Goal: Task Accomplishment & Management: Manage account settings

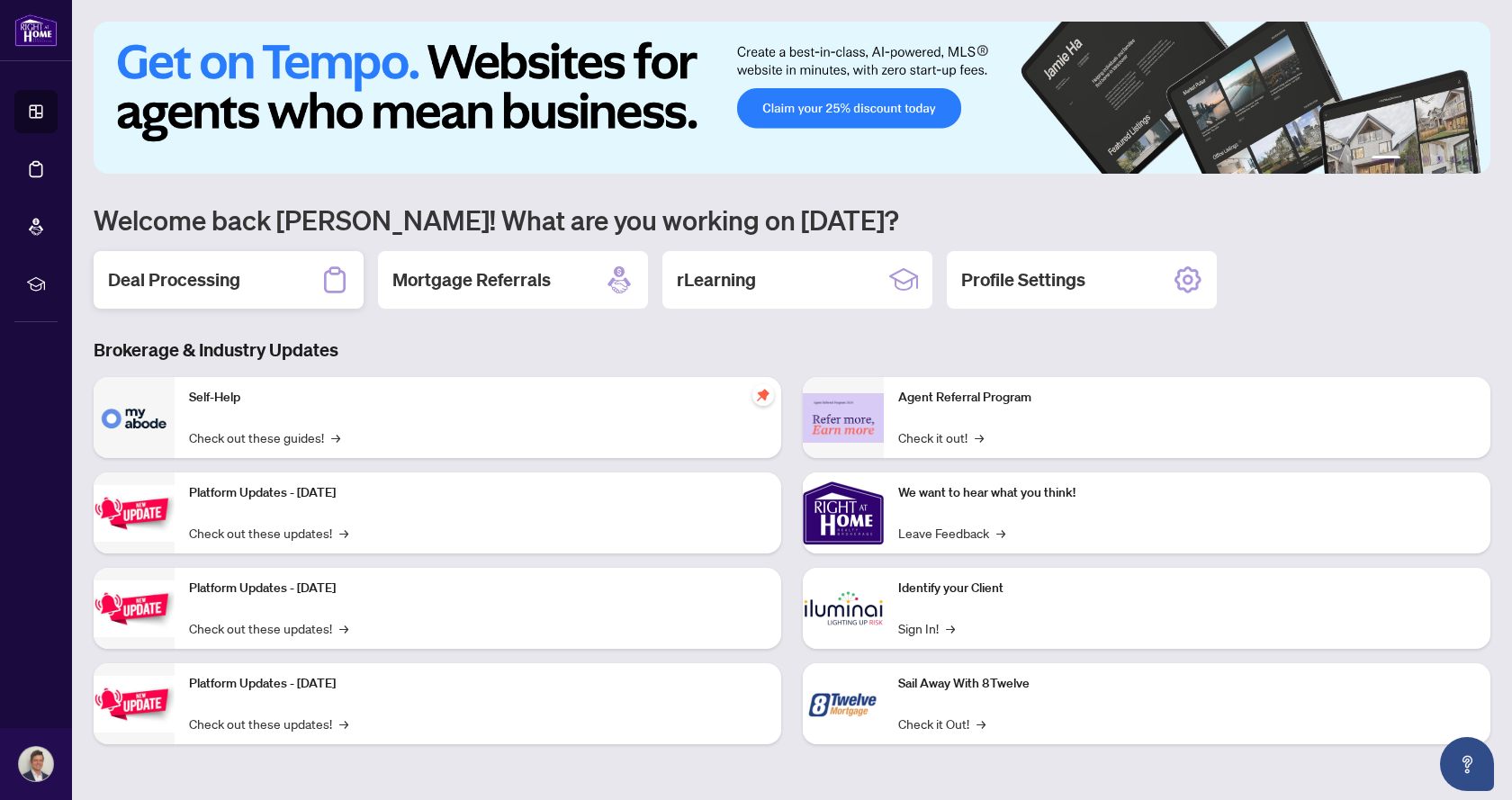
click at [219, 279] on h2 "Deal Processing" at bounding box center [173, 280] width 132 height 25
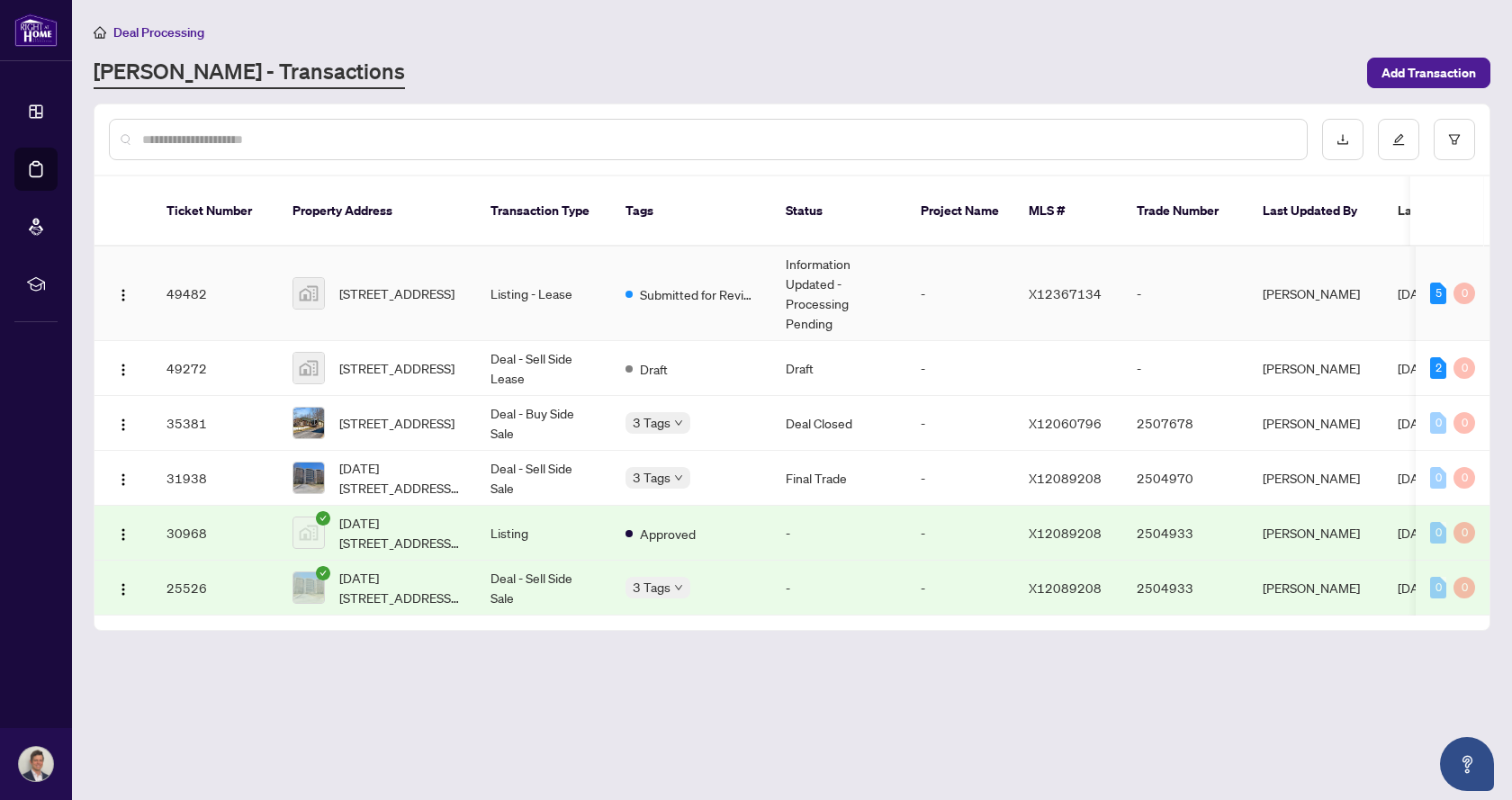
click at [489, 274] on td "Listing - Lease" at bounding box center [543, 293] width 135 height 94
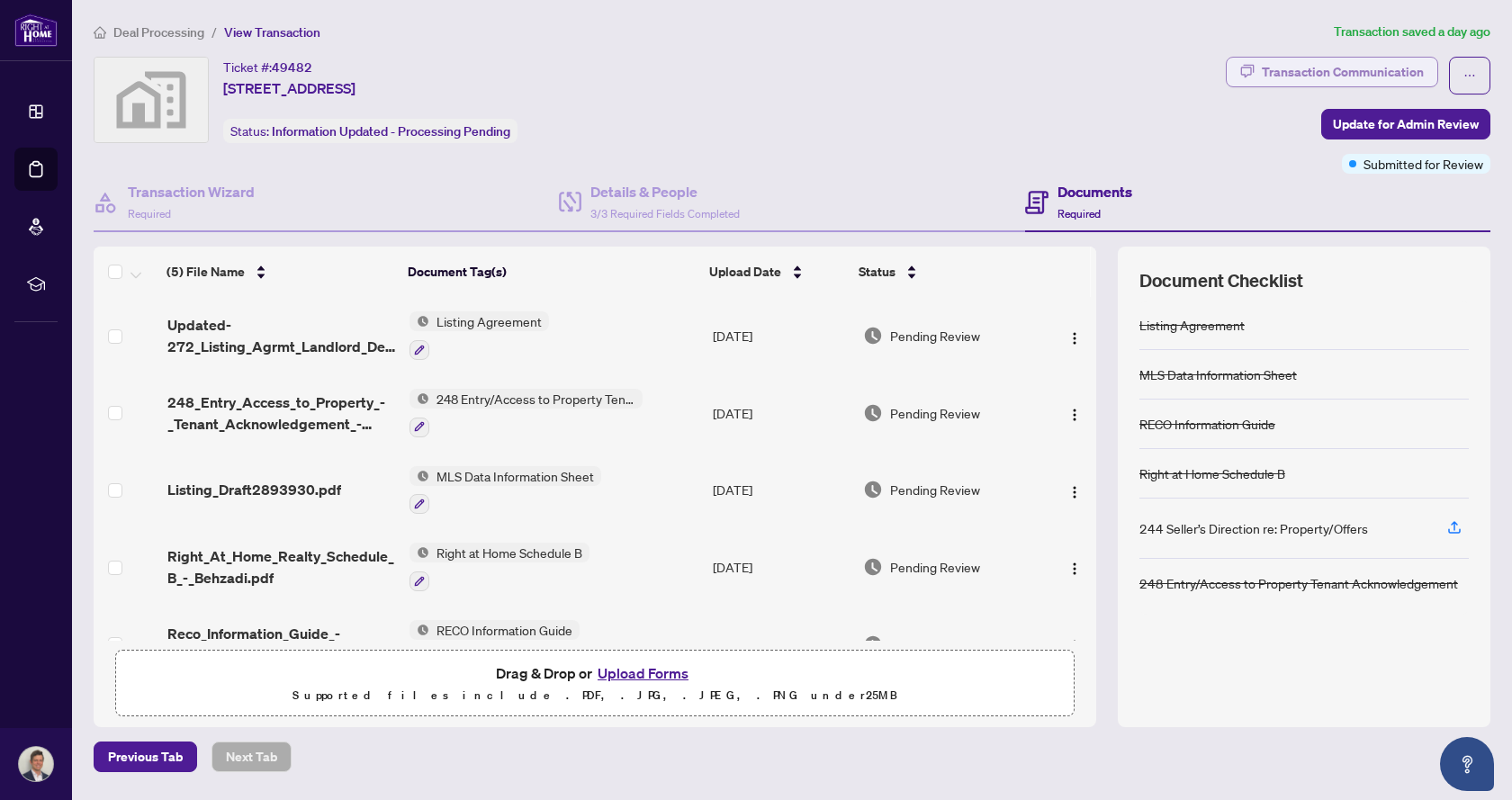
click at [1319, 82] on div "Transaction Communication" at bounding box center [1342, 71] width 162 height 29
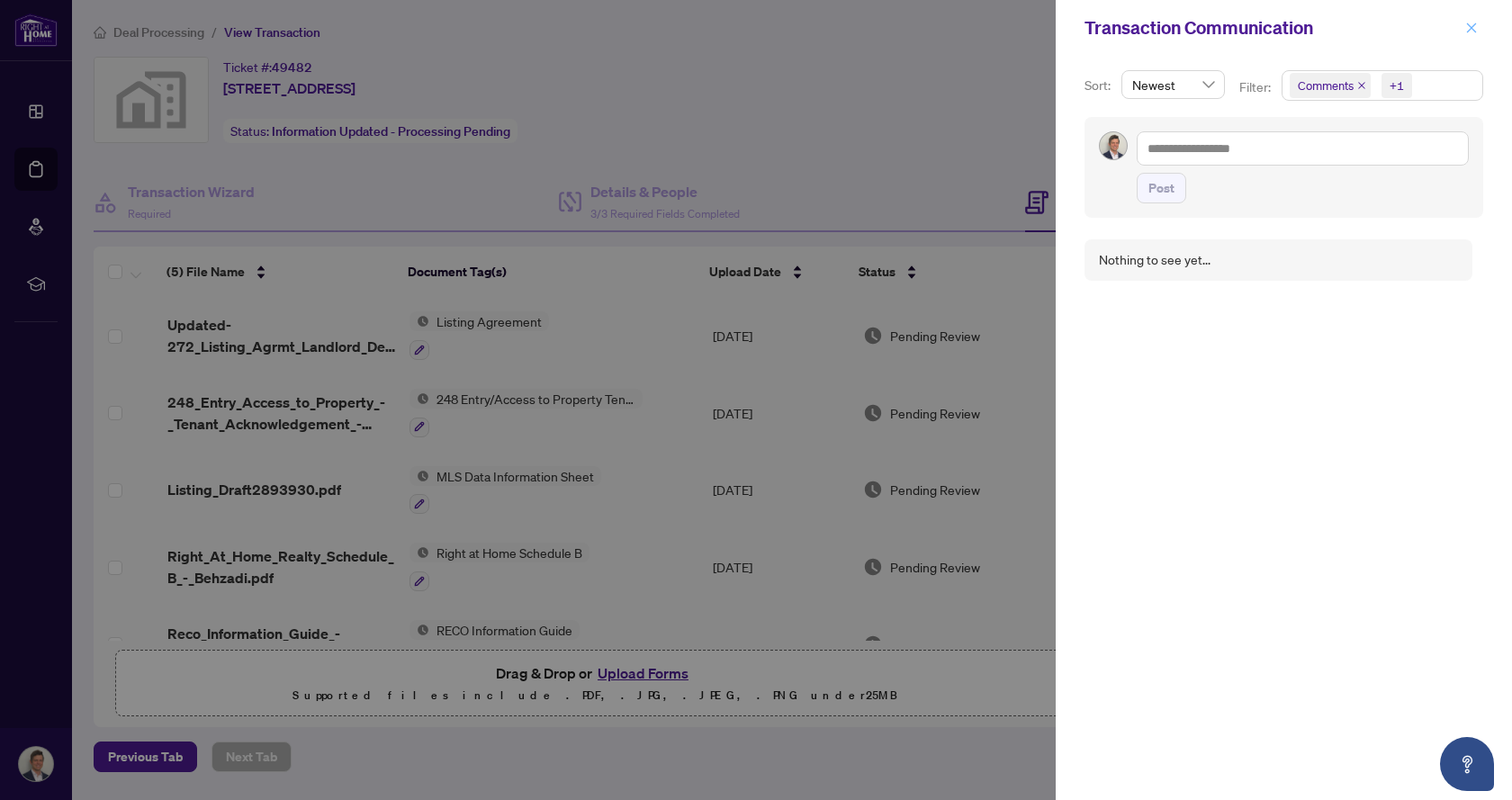
click at [1470, 16] on span "button" at bounding box center [1470, 28] width 13 height 29
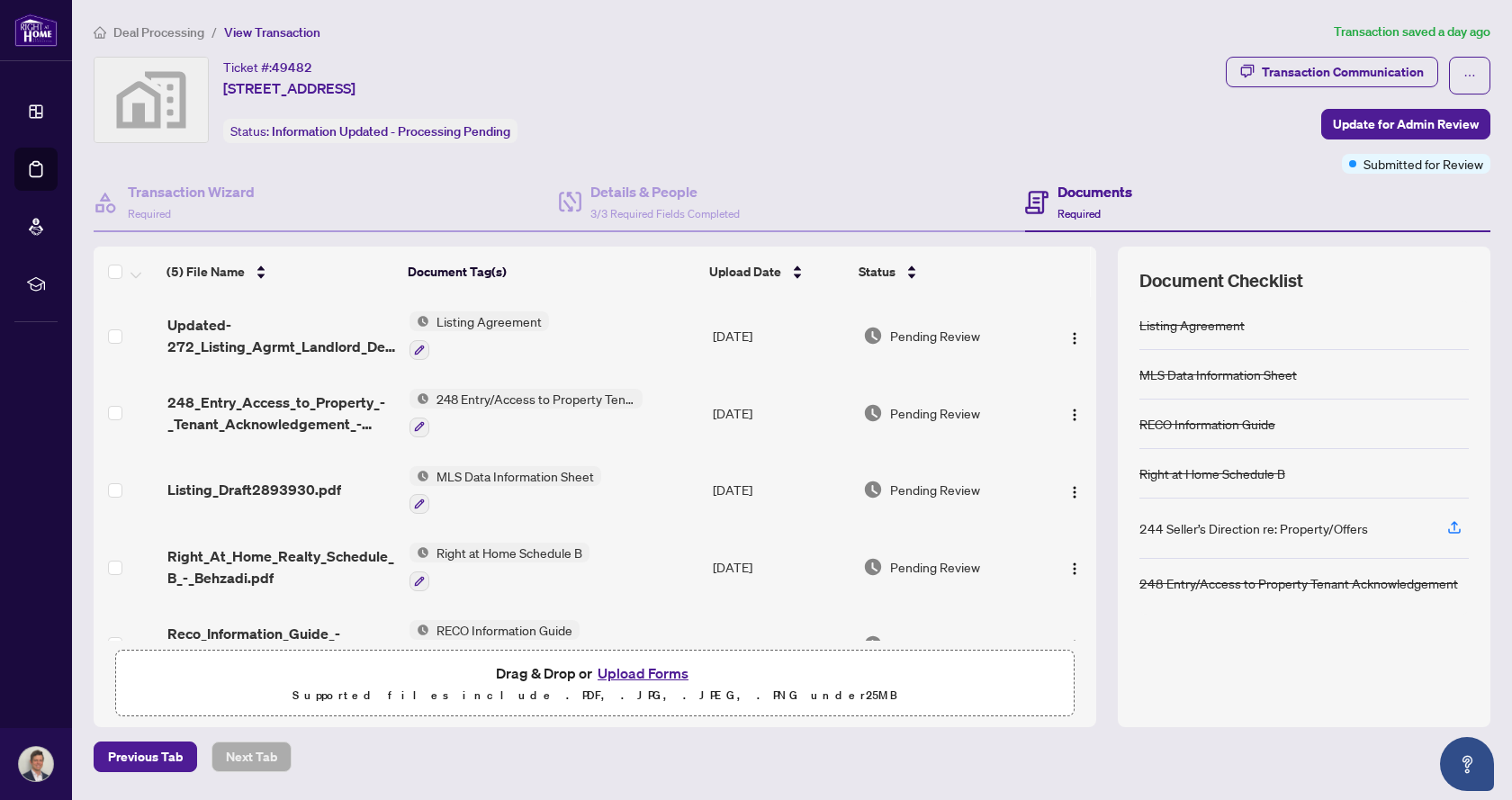
click at [159, 34] on span "Deal Processing" at bounding box center [159, 33] width 91 height 16
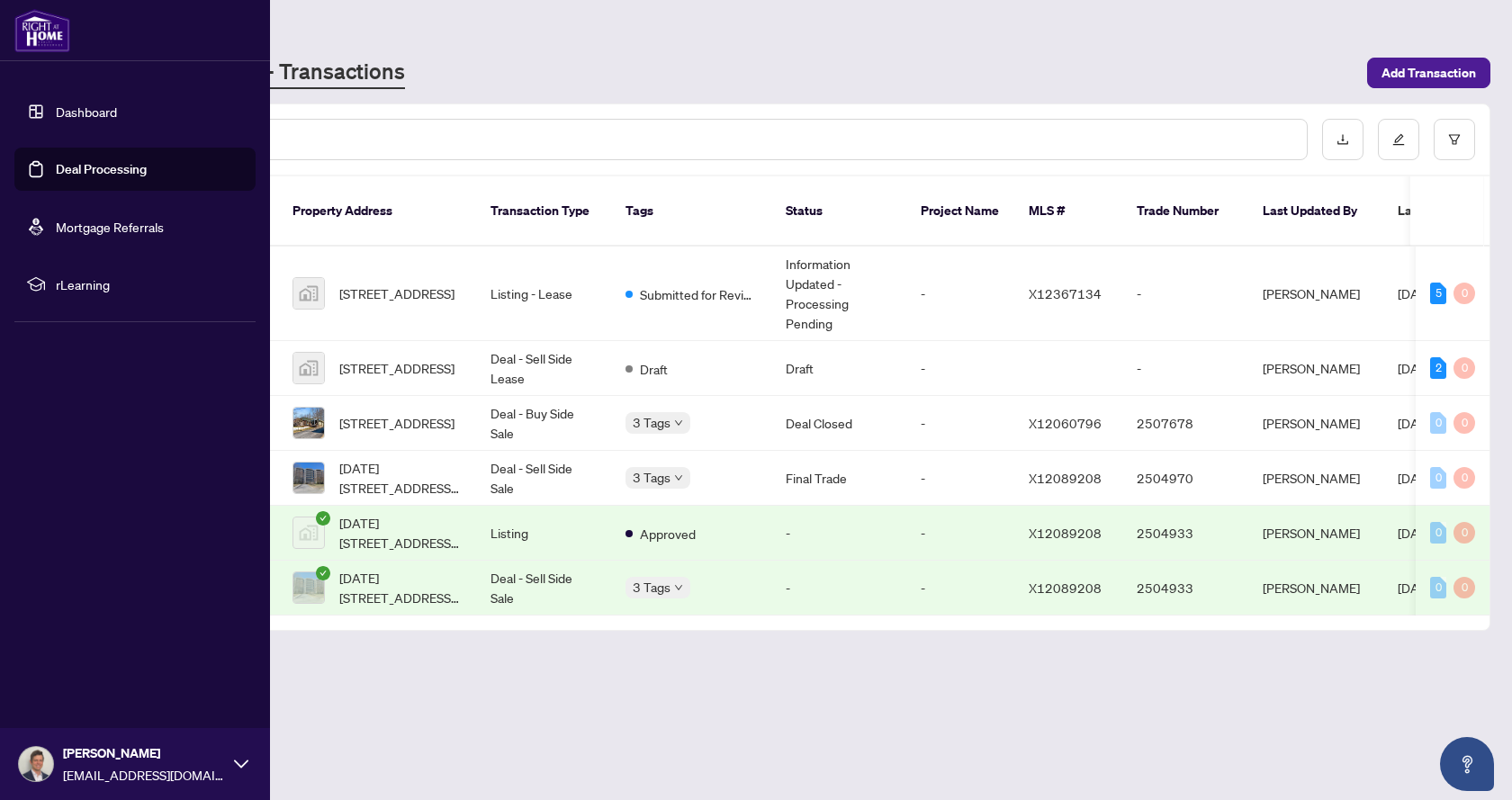
click at [43, 746] on div "[PERSON_NAME] [EMAIL_ADDRESS][DOMAIN_NAME]" at bounding box center [135, 764] width 270 height 72
click at [69, 655] on span "Logout" at bounding box center [72, 656] width 41 height 29
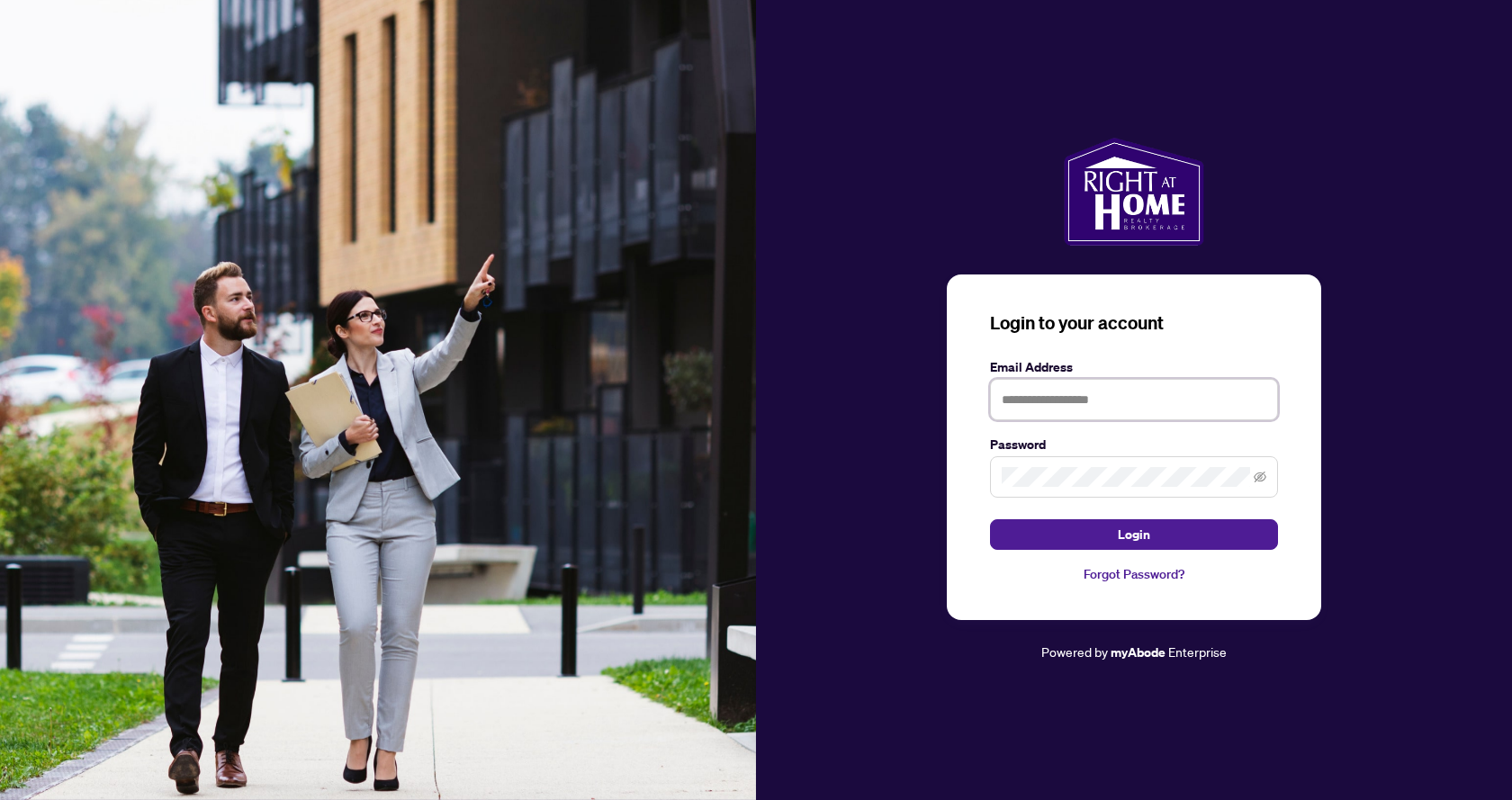
type input "**********"
